Goal: Transaction & Acquisition: Download file/media

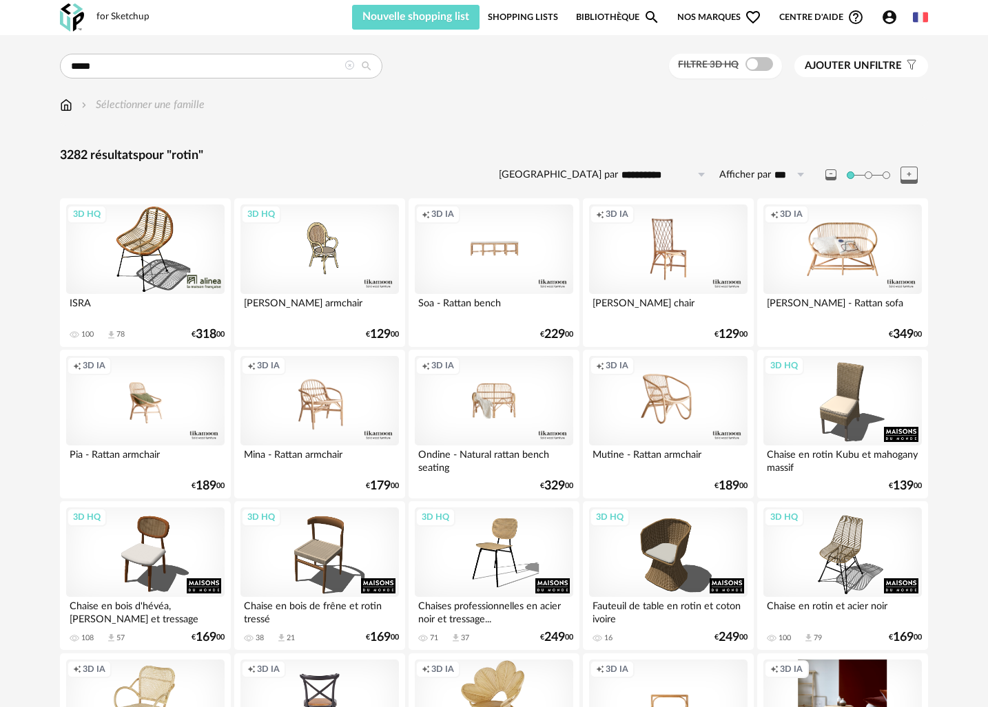
click at [698, 171] on icon at bounding box center [700, 175] width 17 height 22
click at [842, 70] on span "Ajouter un" at bounding box center [836, 66] width 65 height 10
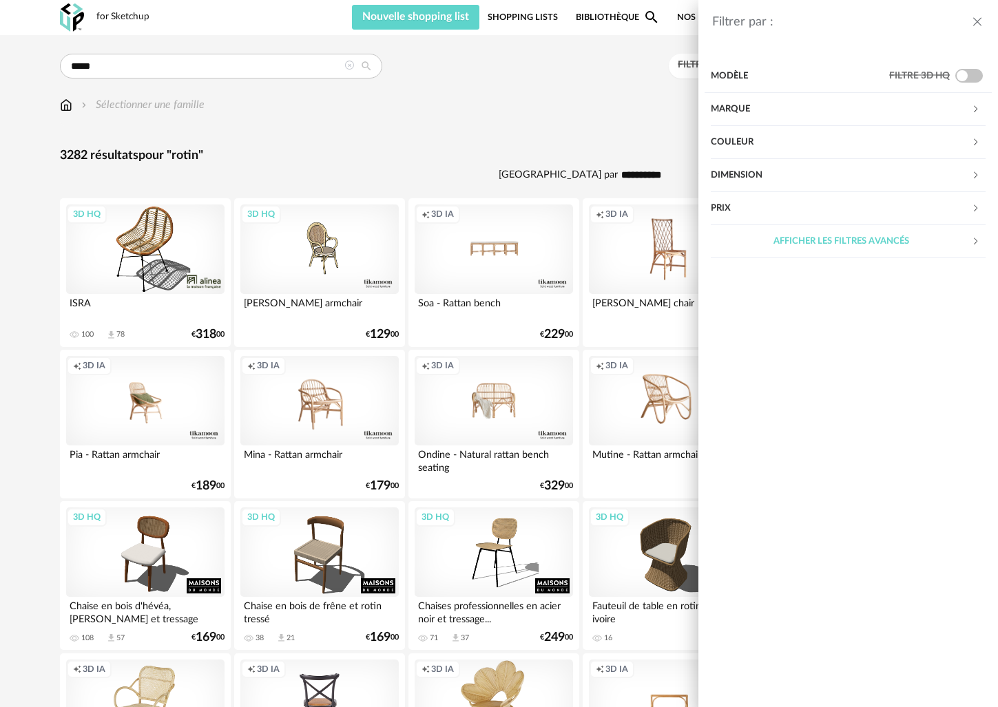
click at [790, 109] on div "Marque" at bounding box center [841, 109] width 260 height 33
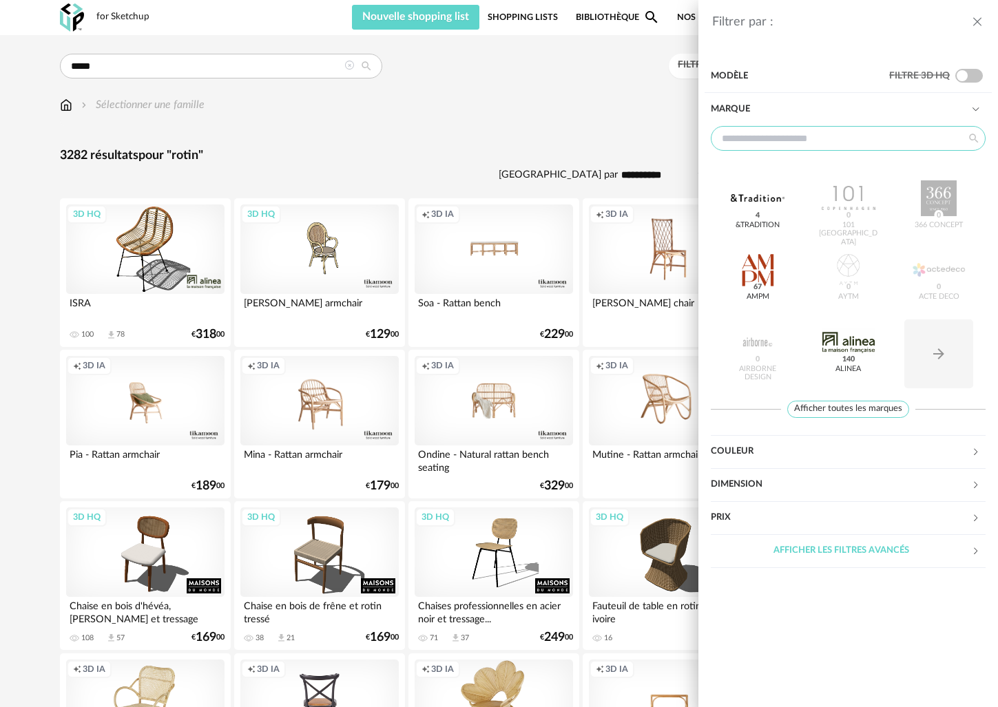
click at [780, 132] on input "text" at bounding box center [848, 138] width 275 height 25
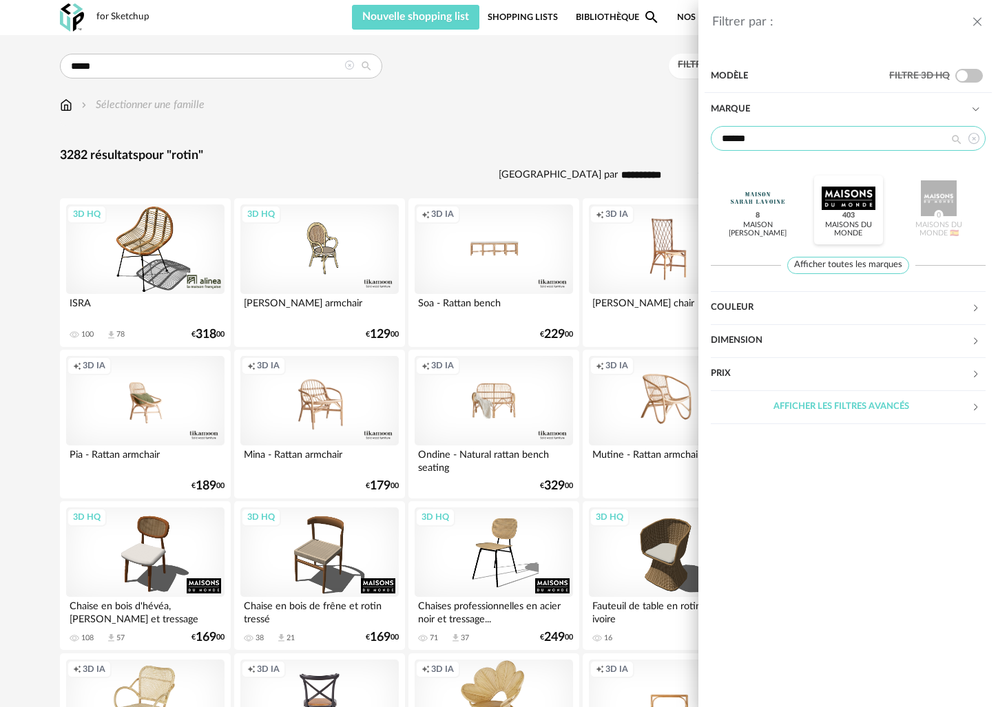
type input "******"
click at [875, 203] on div "Maisons du Monde 403" at bounding box center [848, 210] width 69 height 69
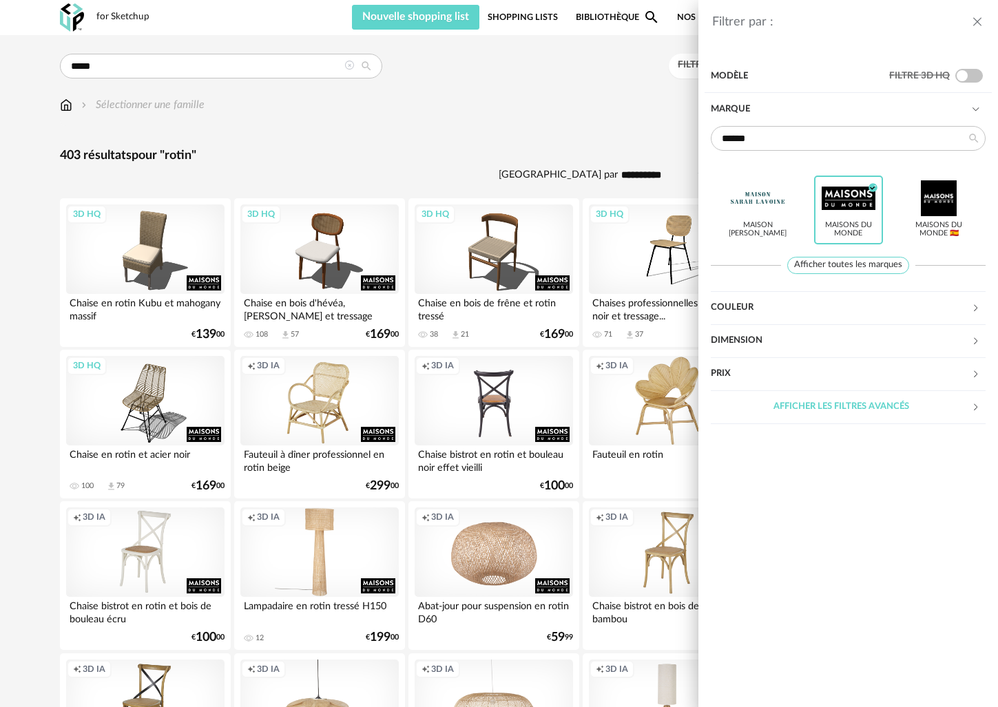
click at [417, 147] on div "Filtrer par : Modèle Filtre 3D HQ Marque ****** Maison [PERSON_NAME] Maisons du…" at bounding box center [499, 353] width 998 height 707
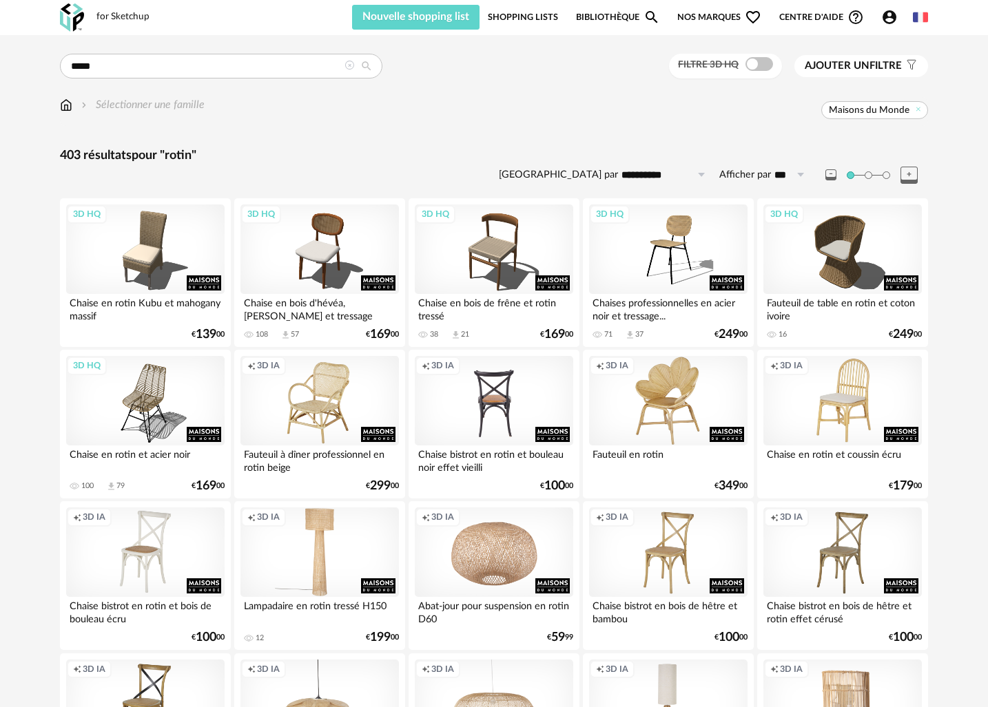
click at [174, 103] on div "Sélectionner une famille" at bounding box center [142, 105] width 126 height 16
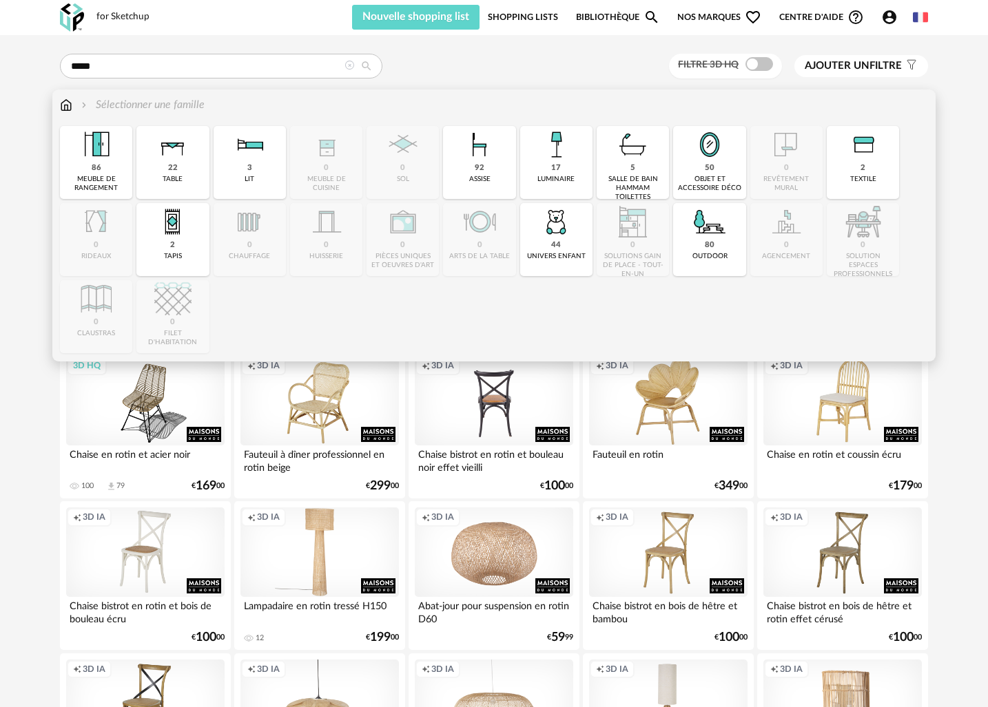
click at [90, 174] on div "86 meuble de rangement" at bounding box center [96, 162] width 72 height 73
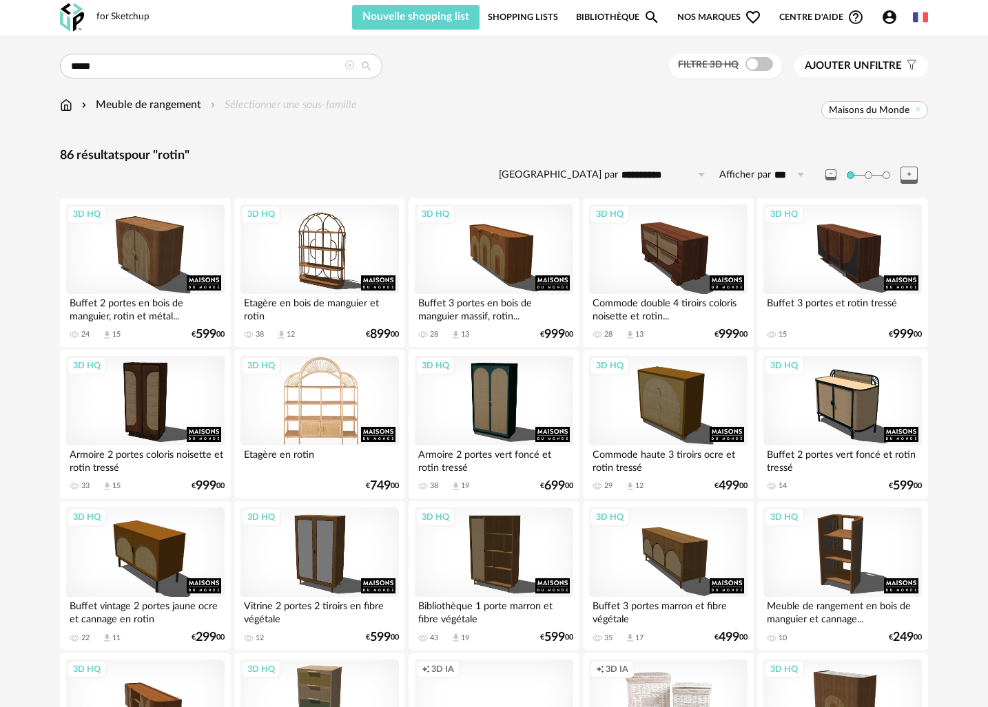
click at [324, 416] on div "3D HQ" at bounding box center [319, 401] width 158 height 90
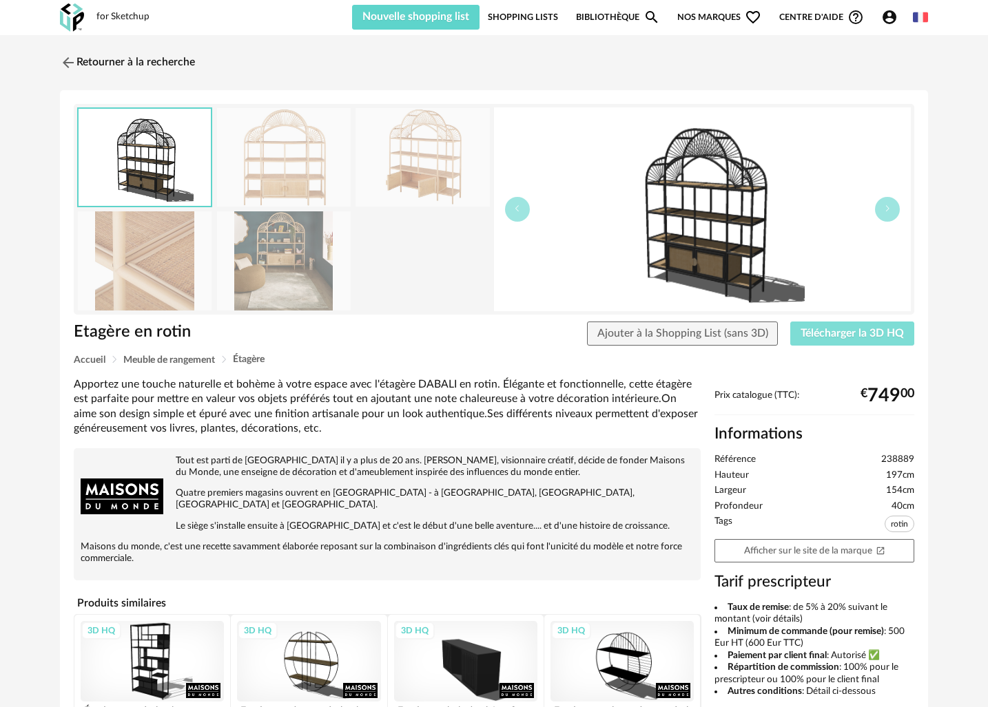
click at [869, 331] on span "Télécharger la 3D HQ" at bounding box center [851, 333] width 103 height 11
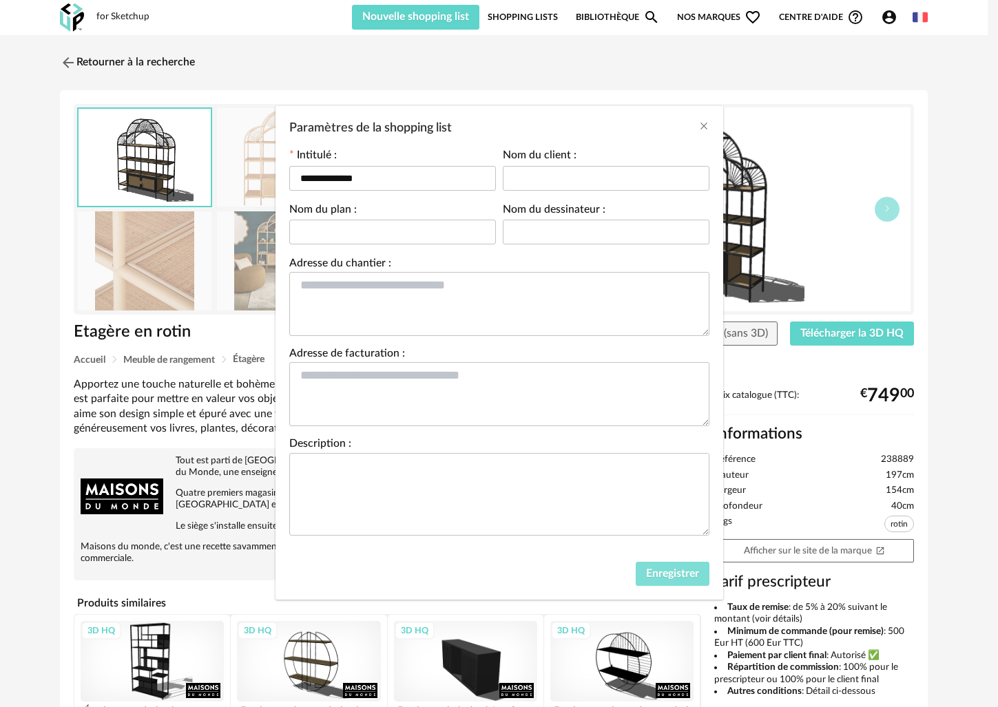
click at [669, 571] on span "Enregistrer" at bounding box center [672, 573] width 53 height 11
